Goal: Entertainment & Leisure: Consume media (video, audio)

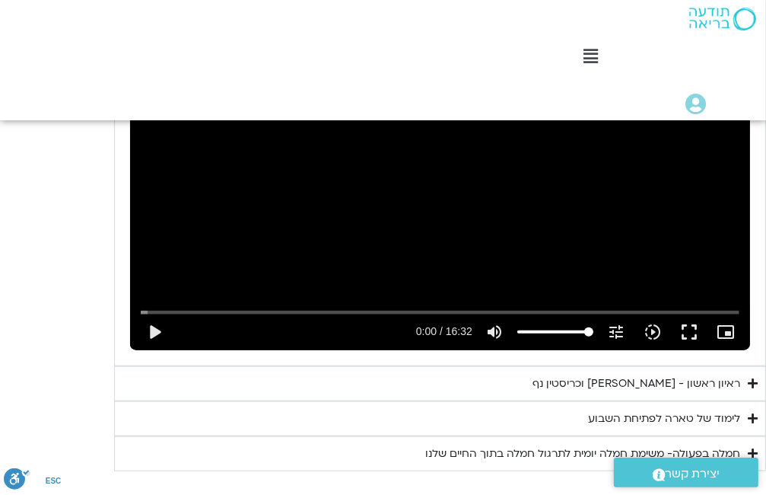
scroll to position [1034, 0]
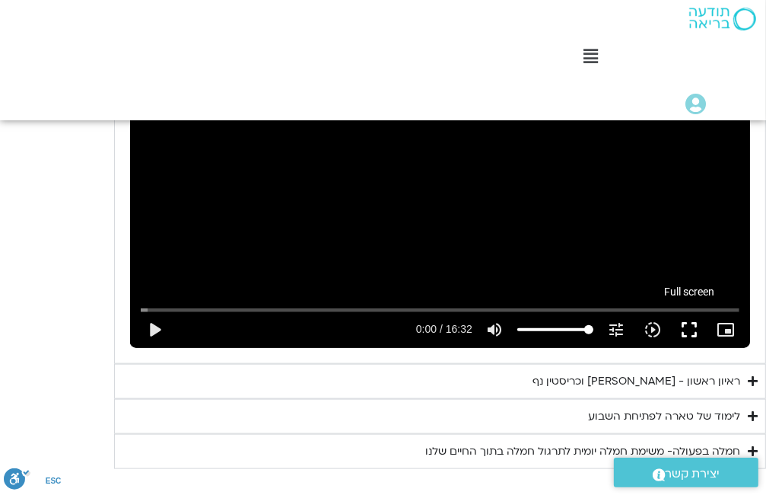
click at [683, 328] on button "fullscreen" at bounding box center [689, 329] width 37 height 37
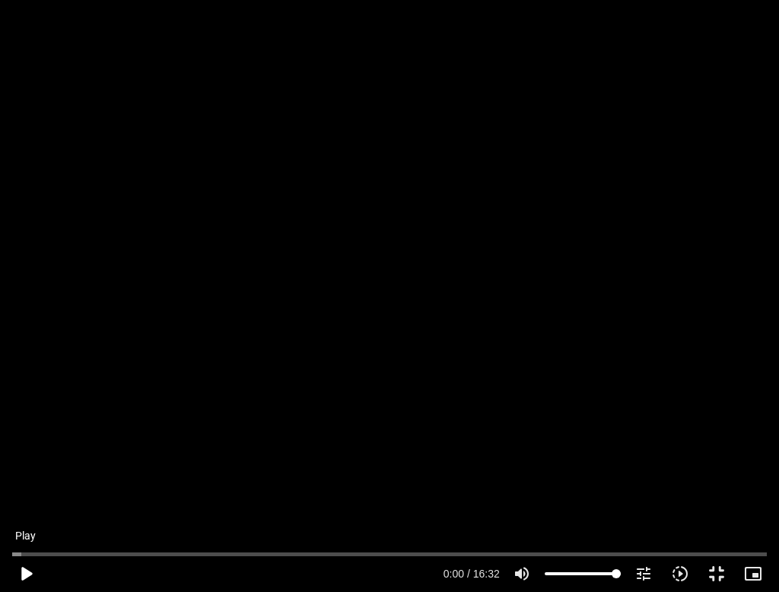
click at [22, 494] on button "play_arrow" at bounding box center [26, 574] width 37 height 37
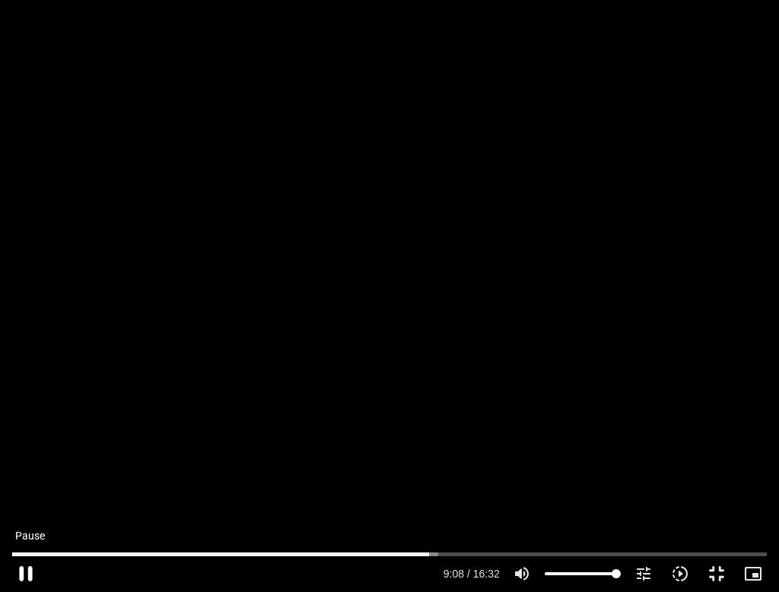
click at [22, 494] on button "pause" at bounding box center [26, 574] width 37 height 37
click at [22, 494] on button "play_arrow" at bounding box center [26, 574] width 37 height 37
click at [21, 494] on button "pause" at bounding box center [26, 574] width 37 height 37
type input "991.96755"
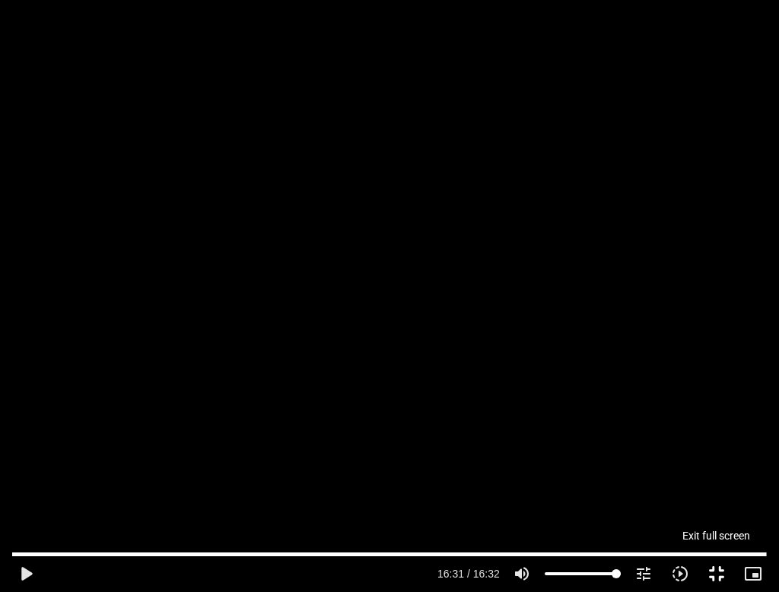
click at [714, 494] on button "fullscreen_exit" at bounding box center [717, 574] width 37 height 37
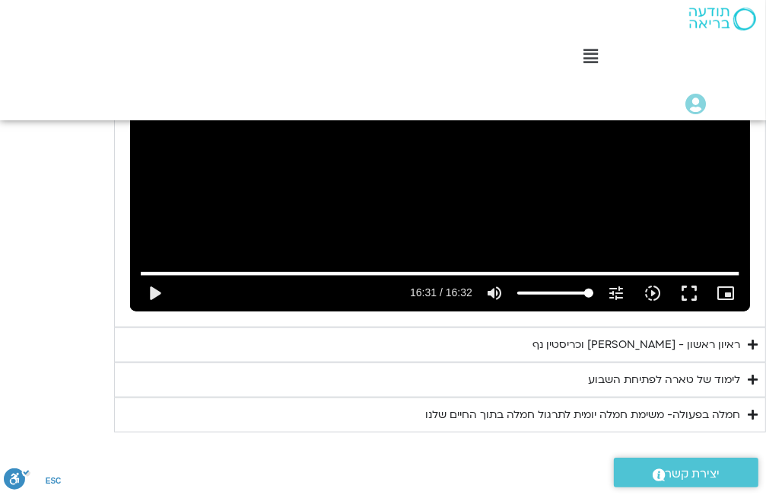
scroll to position [1088, 0]
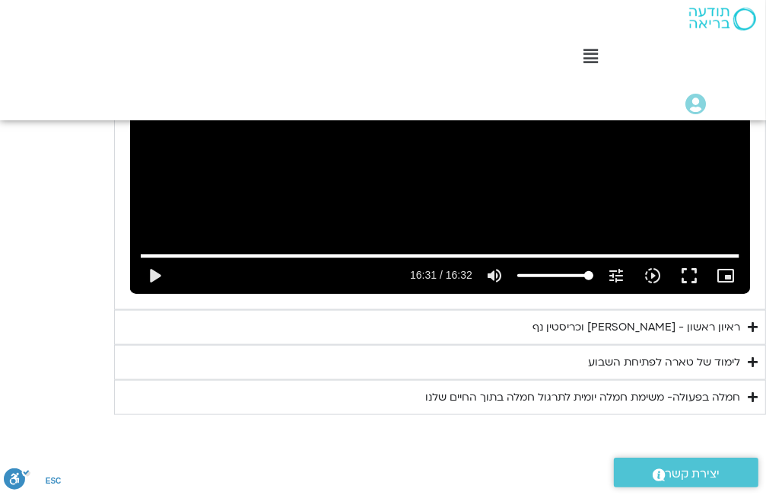
click at [681, 329] on div "ראיון ראשון - [PERSON_NAME] וכריסטין נף" at bounding box center [637, 327] width 208 height 18
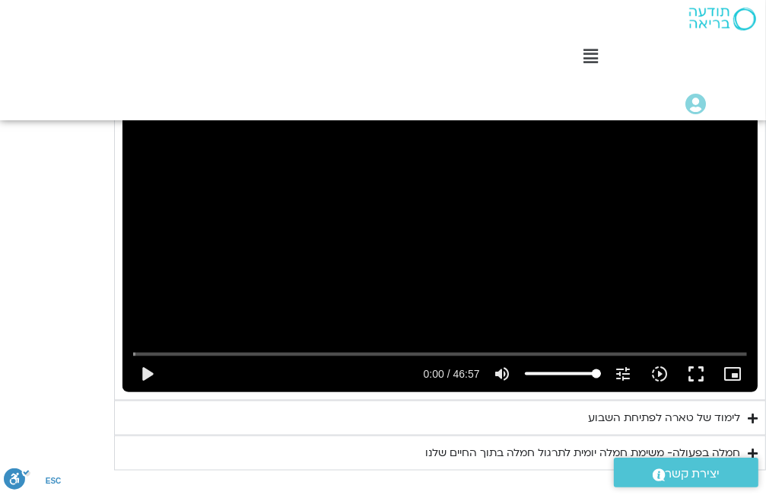
scroll to position [1347, 0]
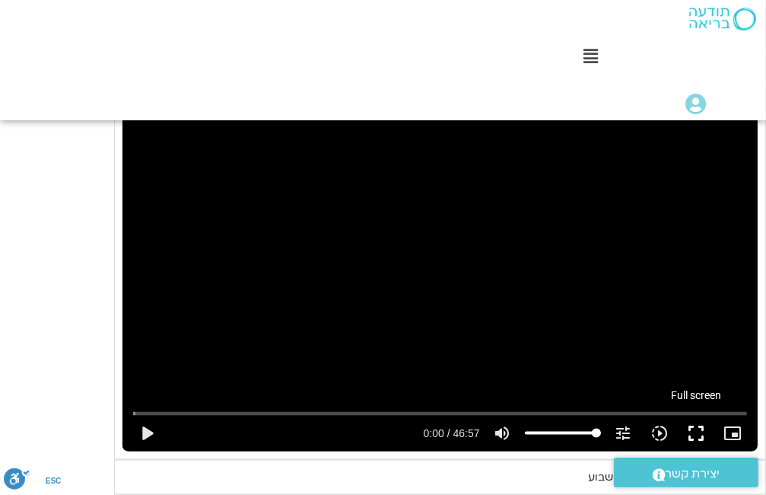
click at [694, 431] on button "fullscreen" at bounding box center [697, 433] width 37 height 37
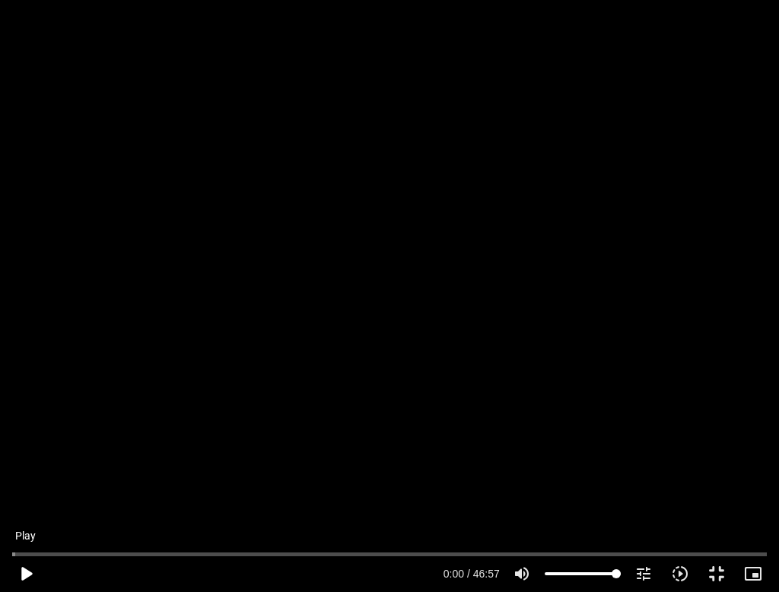
click at [14, 494] on button "play_arrow" at bounding box center [26, 574] width 37 height 37
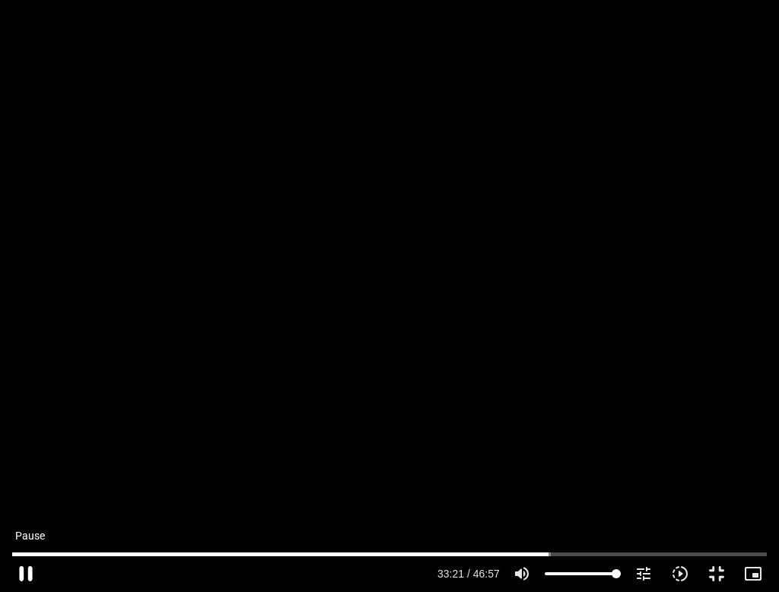
click at [29, 494] on button "pause" at bounding box center [26, 574] width 37 height 37
click at [160, 494] on input "Seek" at bounding box center [389, 553] width 755 height 9
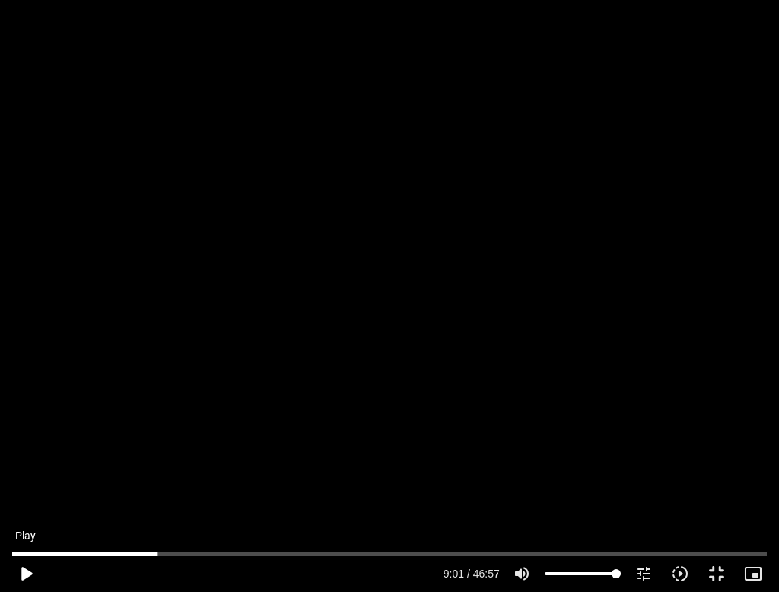
click at [26, 494] on button "play_arrow" at bounding box center [26, 574] width 37 height 37
click at [27, 494] on button "pause" at bounding box center [26, 574] width 37 height 37
click at [24, 494] on button "play_arrow" at bounding box center [26, 574] width 37 height 37
click at [146, 494] on input "Seek" at bounding box center [389, 553] width 755 height 9
click at [24, 494] on button "pause" at bounding box center [26, 574] width 37 height 37
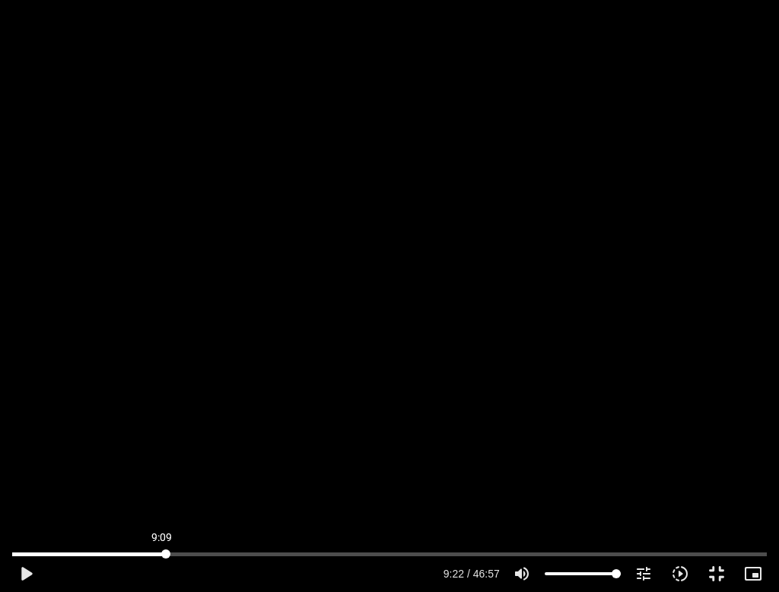
click at [162, 494] on input "Seek" at bounding box center [389, 553] width 755 height 9
click at [30, 494] on button "play_arrow" at bounding box center [26, 574] width 37 height 37
click at [18, 494] on button "pause" at bounding box center [26, 574] width 37 height 37
click at [161, 494] on input "Seek" at bounding box center [389, 553] width 755 height 9
click at [30, 494] on button "play_arrow" at bounding box center [26, 574] width 37 height 37
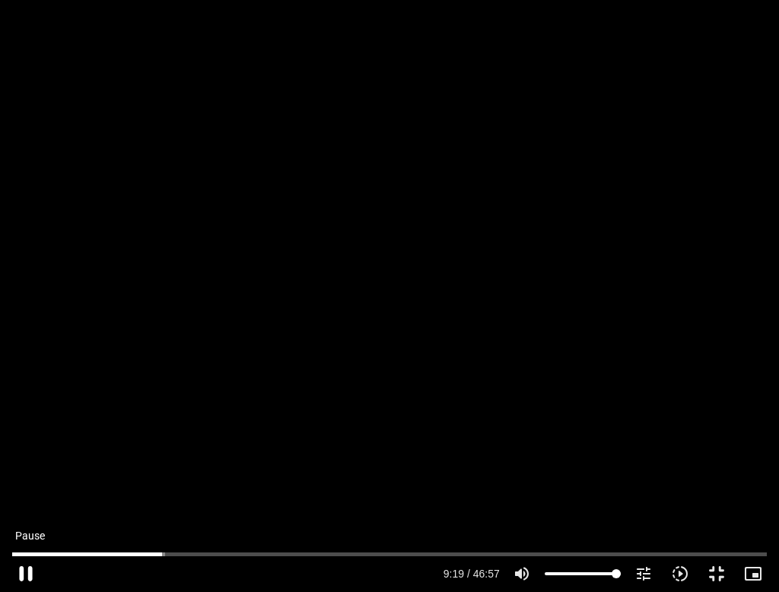
click at [21, 494] on button "pause" at bounding box center [26, 574] width 37 height 37
click at [27, 494] on button "play_arrow" at bounding box center [26, 574] width 37 height 37
click at [20, 494] on button "pause" at bounding box center [26, 574] width 37 height 37
click at [23, 494] on button "play_arrow" at bounding box center [26, 574] width 37 height 37
click at [718, 494] on button "fullscreen_exit" at bounding box center [717, 574] width 37 height 37
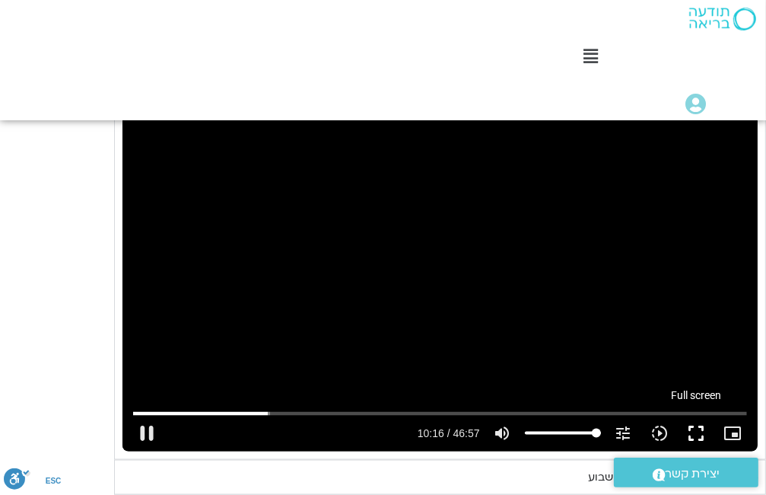
click at [699, 431] on button "fullscreen" at bounding box center [697, 433] width 37 height 37
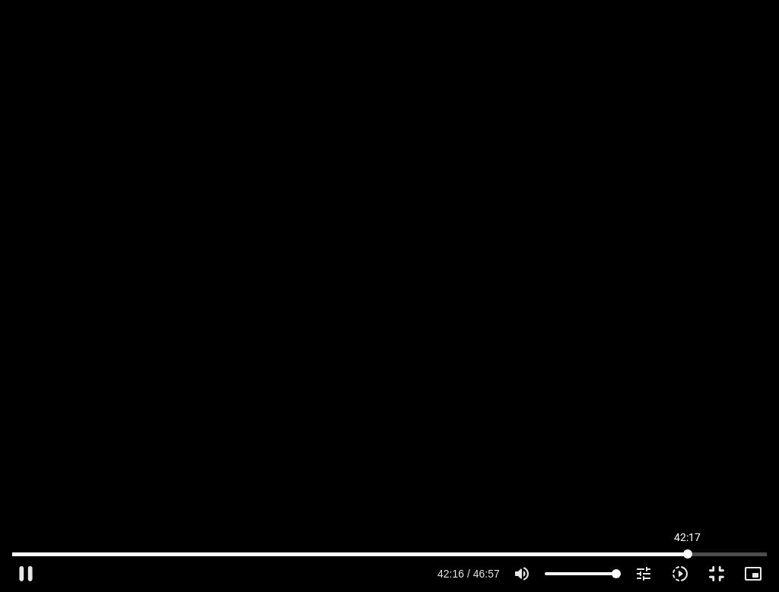
click at [688, 494] on input "Seek" at bounding box center [389, 553] width 755 height 9
click at [22, 494] on button "pause" at bounding box center [26, 574] width 37 height 37
type input "2816.819885"
click at [716, 494] on button "fullscreen_exit" at bounding box center [717, 574] width 37 height 37
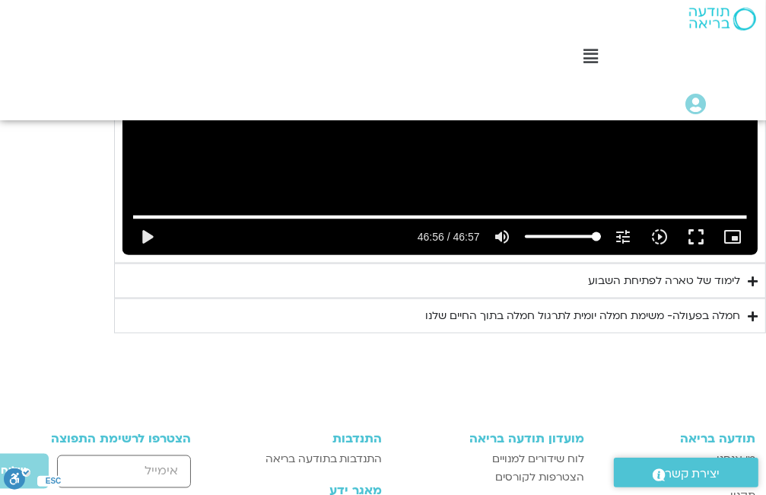
scroll to position [1555, 0]
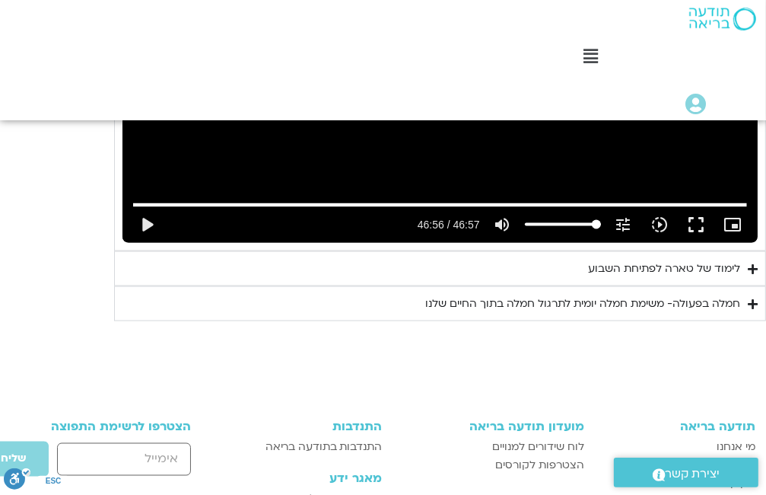
click at [715, 268] on div "לימוד של טארה לפתיחת השבוע" at bounding box center [664, 268] width 152 height 18
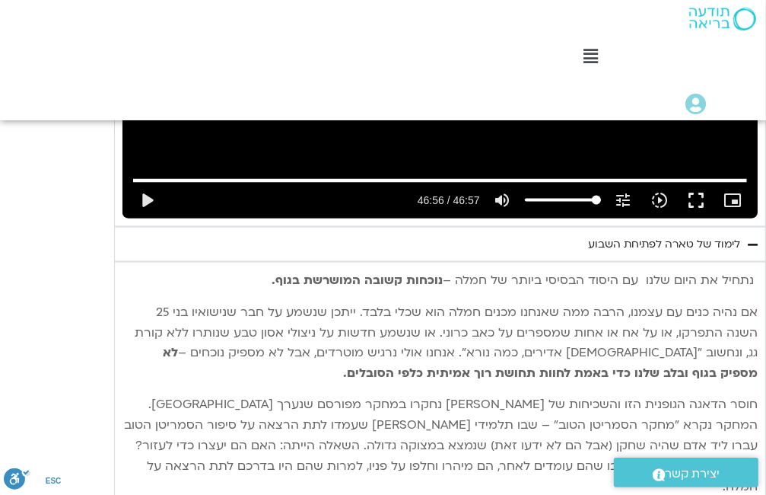
scroll to position [1562, 0]
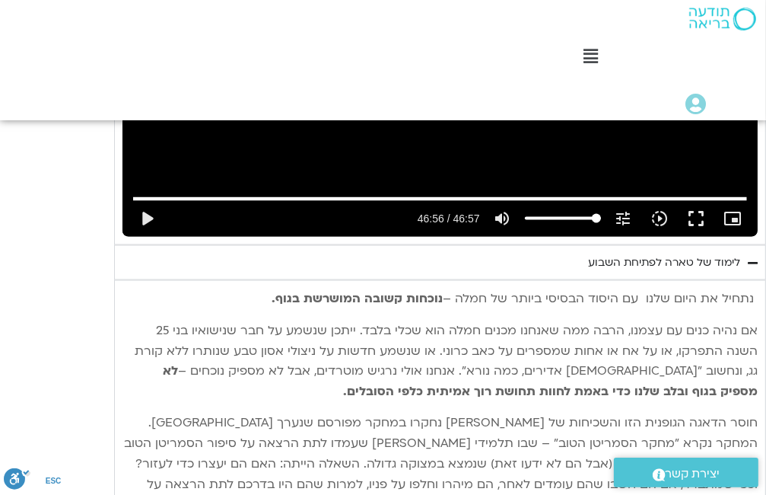
click at [748, 257] on icon "Accordion. Open links with Enter or Space, close with Escape, and navigate with…" at bounding box center [753, 262] width 10 height 11
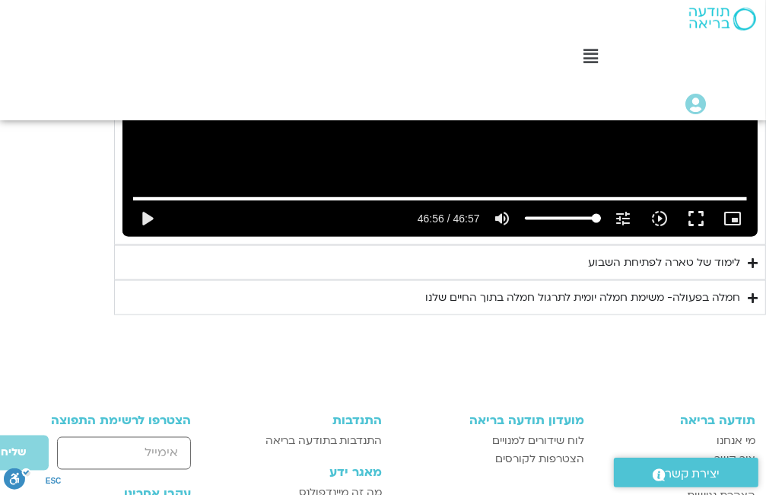
click at [751, 293] on icon "Accordion. Open links with Enter or Space, close with Escape, and navigate with…" at bounding box center [753, 297] width 10 height 11
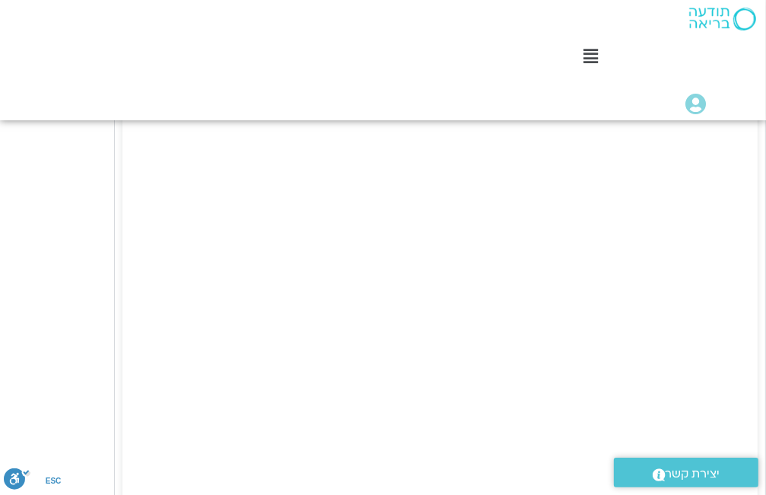
scroll to position [1098, 0]
